Goal: Transaction & Acquisition: Purchase product/service

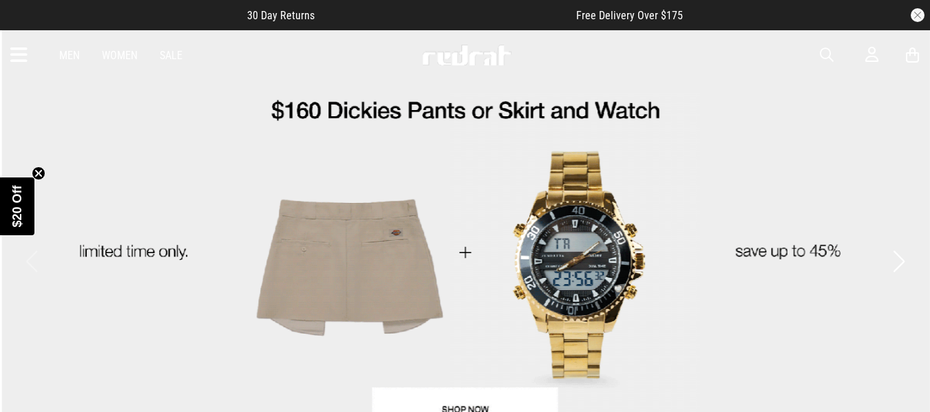
click at [915, 15] on button "button" at bounding box center [918, 15] width 14 height 14
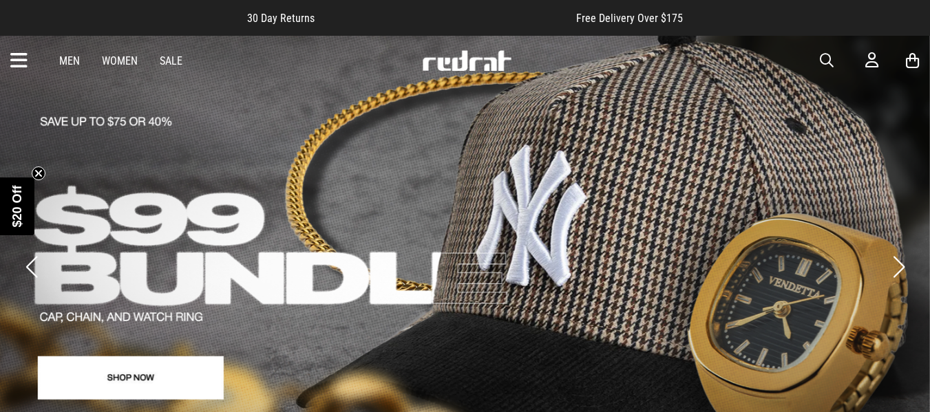
click at [826, 63] on span "button" at bounding box center [827, 60] width 14 height 17
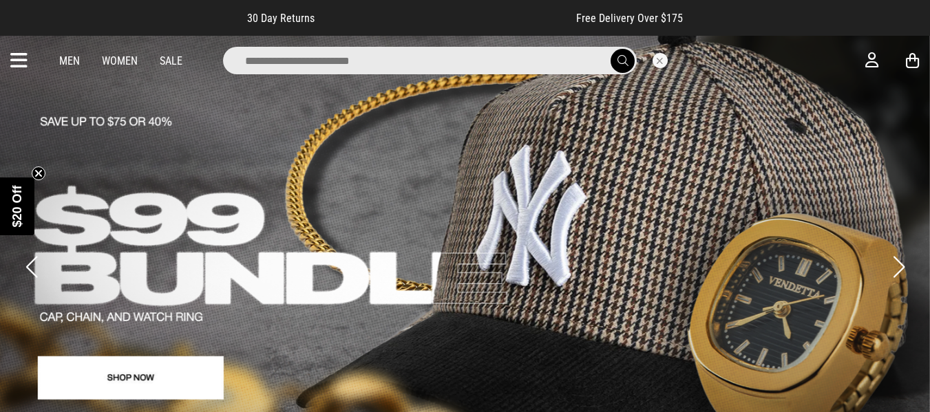
click at [510, 45] on div "Men Women Sale" at bounding box center [465, 61] width 930 height 50
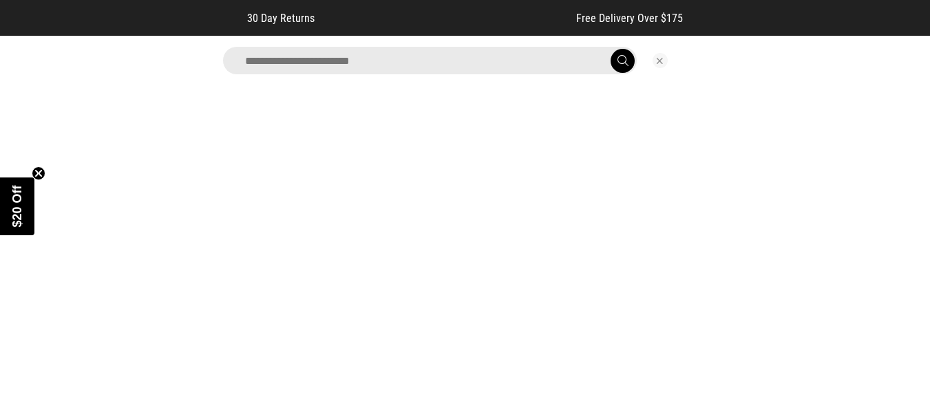
click at [508, 49] on input "search" at bounding box center [430, 61] width 414 height 28
type input "**********"
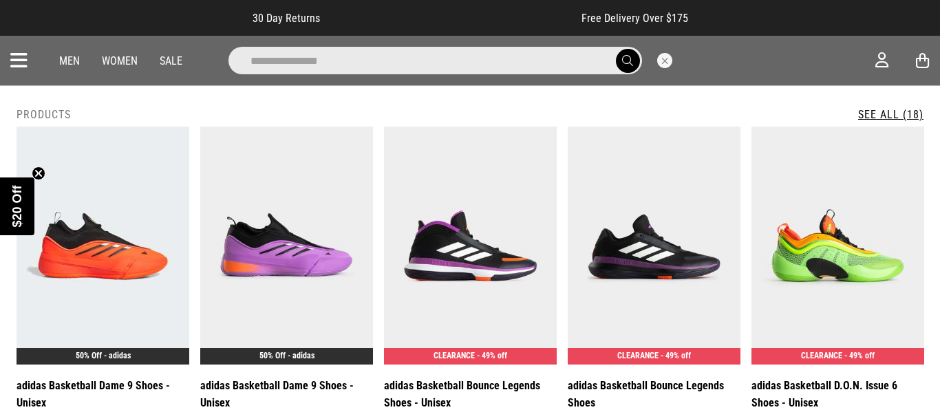
click at [631, 63] on span "submit" at bounding box center [627, 60] width 11 height 13
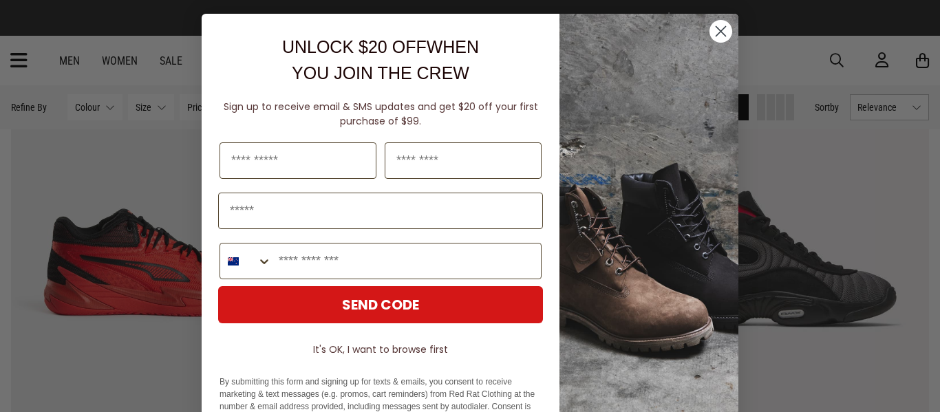
scroll to position [6, 0]
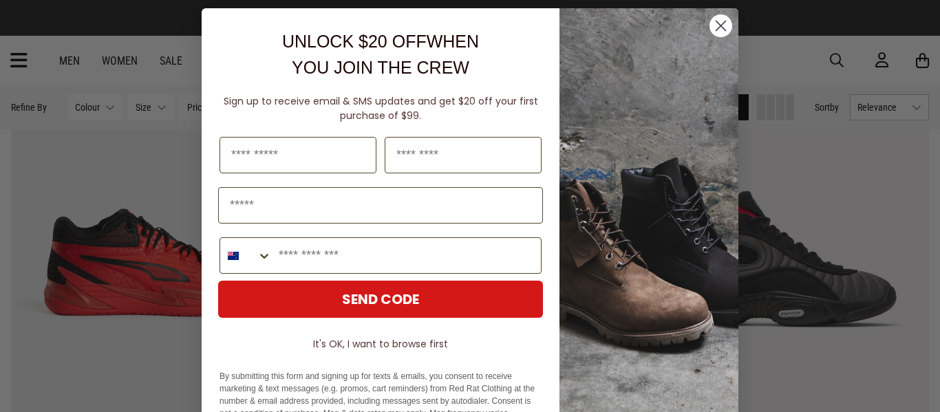
click at [713, 30] on circle "Close dialog" at bounding box center [721, 25] width 23 height 23
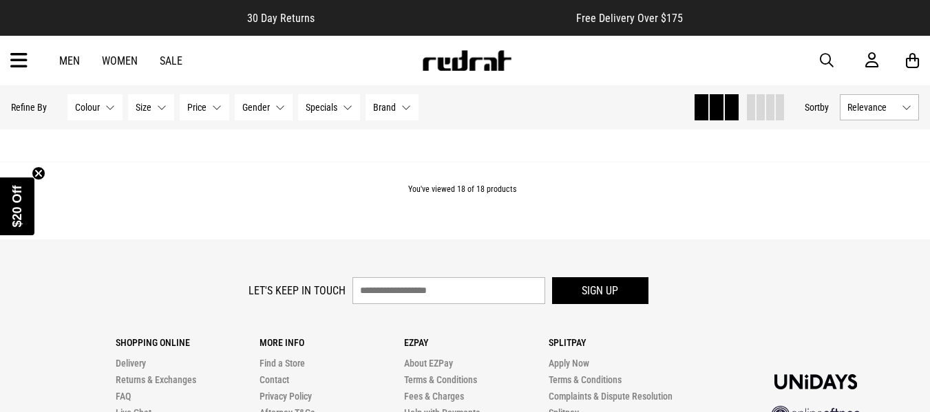
scroll to position [3400, 0]
